Goal: Task Accomplishment & Management: Use online tool/utility

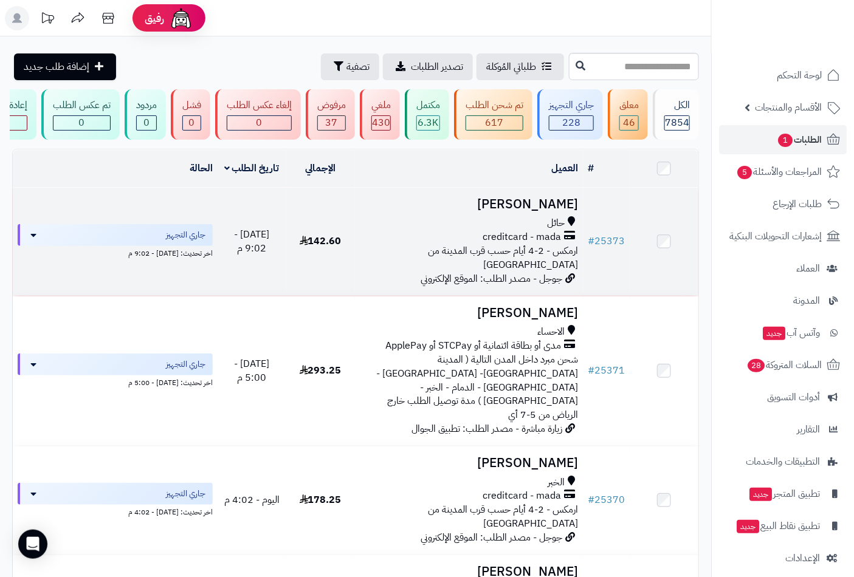
click at [538, 207] on h3 "[PERSON_NAME]" at bounding box center [469, 204] width 219 height 14
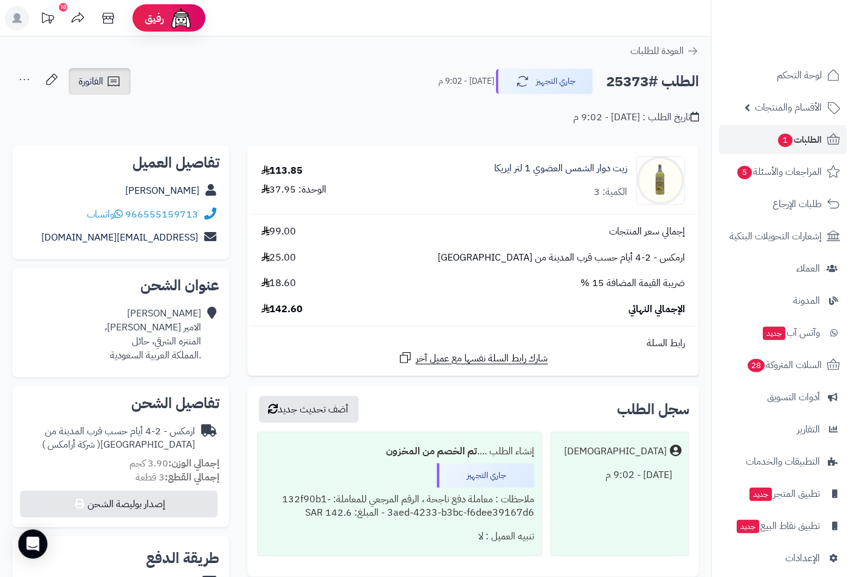
click at [125, 84] on link "الفاتورة" at bounding box center [100, 81] width 62 height 27
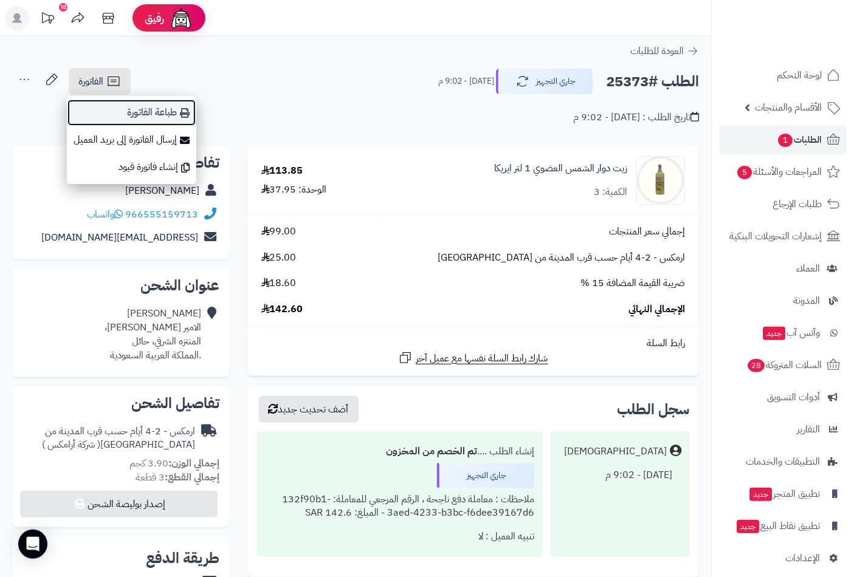
click at [154, 119] on link "طباعة الفاتورة" at bounding box center [131, 112] width 129 height 27
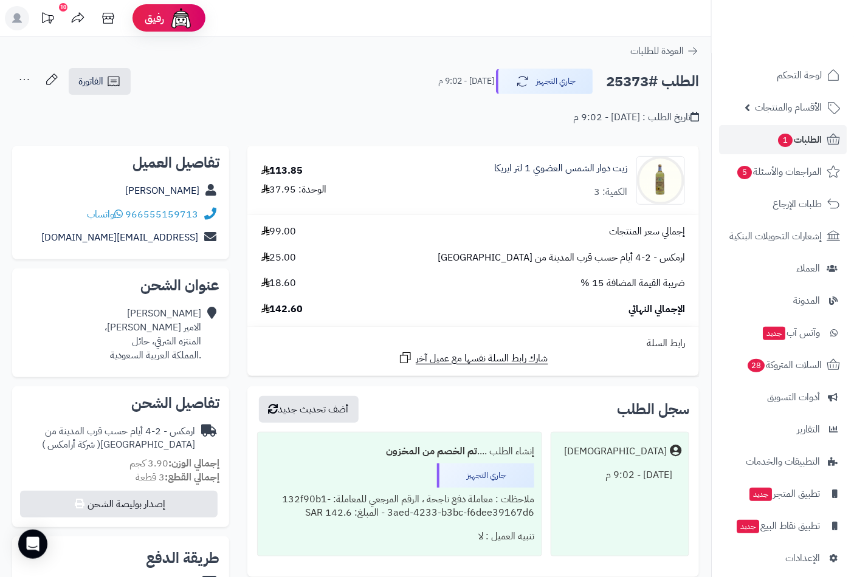
click at [407, 98] on div "تاريخ الطلب : اليوم - 9:02 م" at bounding box center [355, 110] width 687 height 29
